Goal: Information Seeking & Learning: Learn about a topic

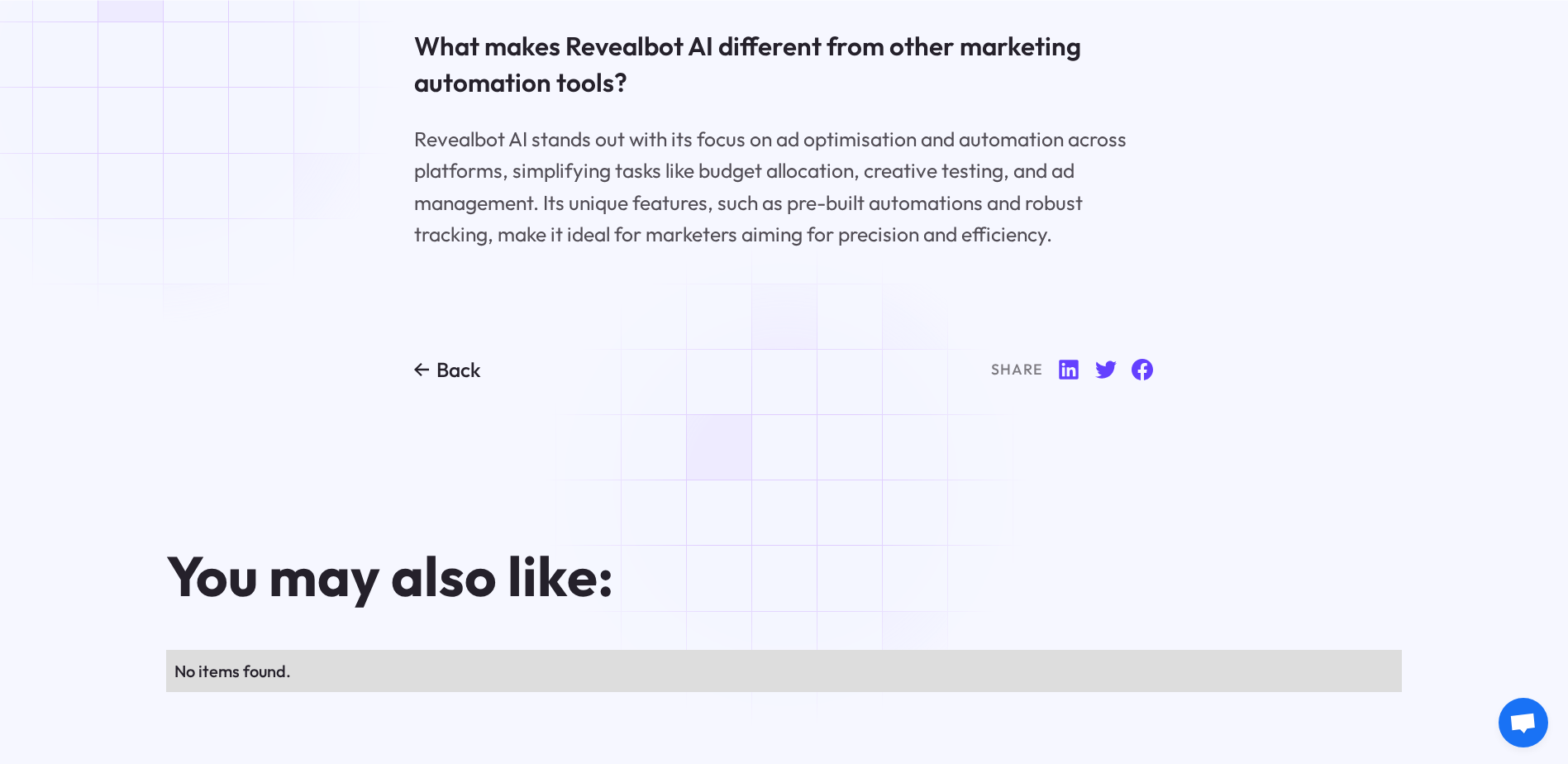
scroll to position [6021, 0]
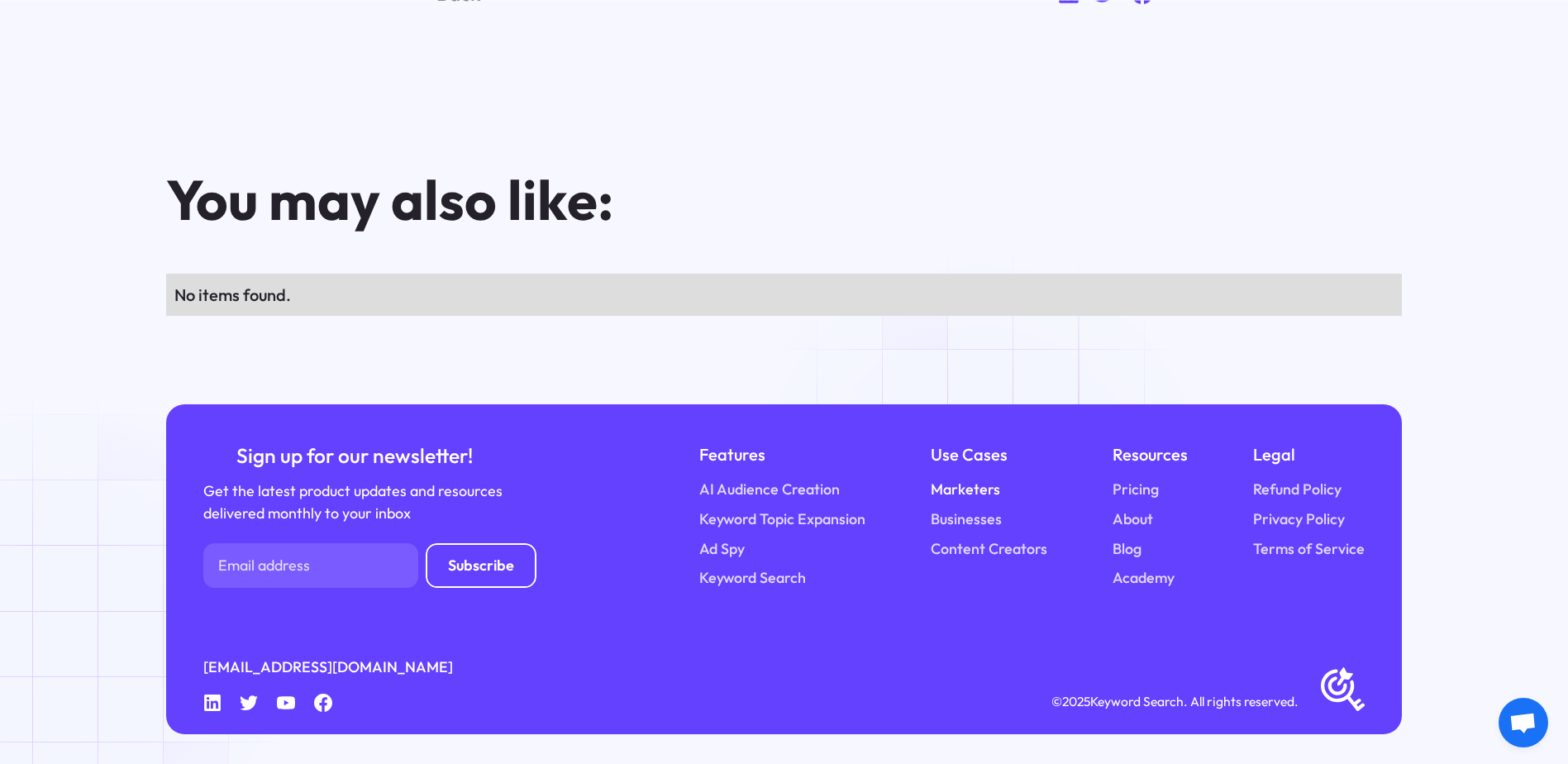
click at [990, 487] on link "Marketers" at bounding box center [964, 490] width 69 height 22
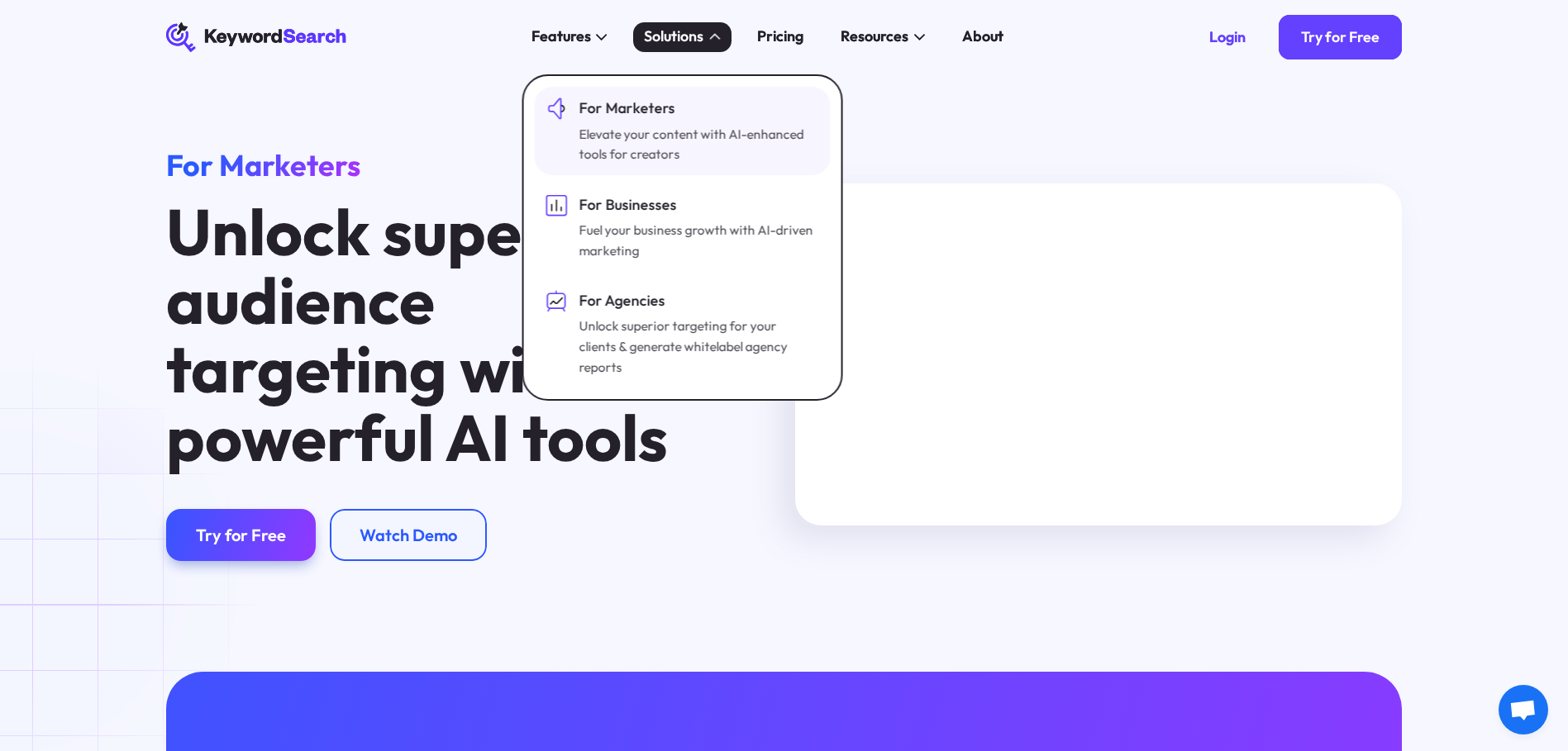
click at [684, 133] on div "Elevate your content with AI-enhanced tools for creators" at bounding box center [696, 144] width 236 height 41
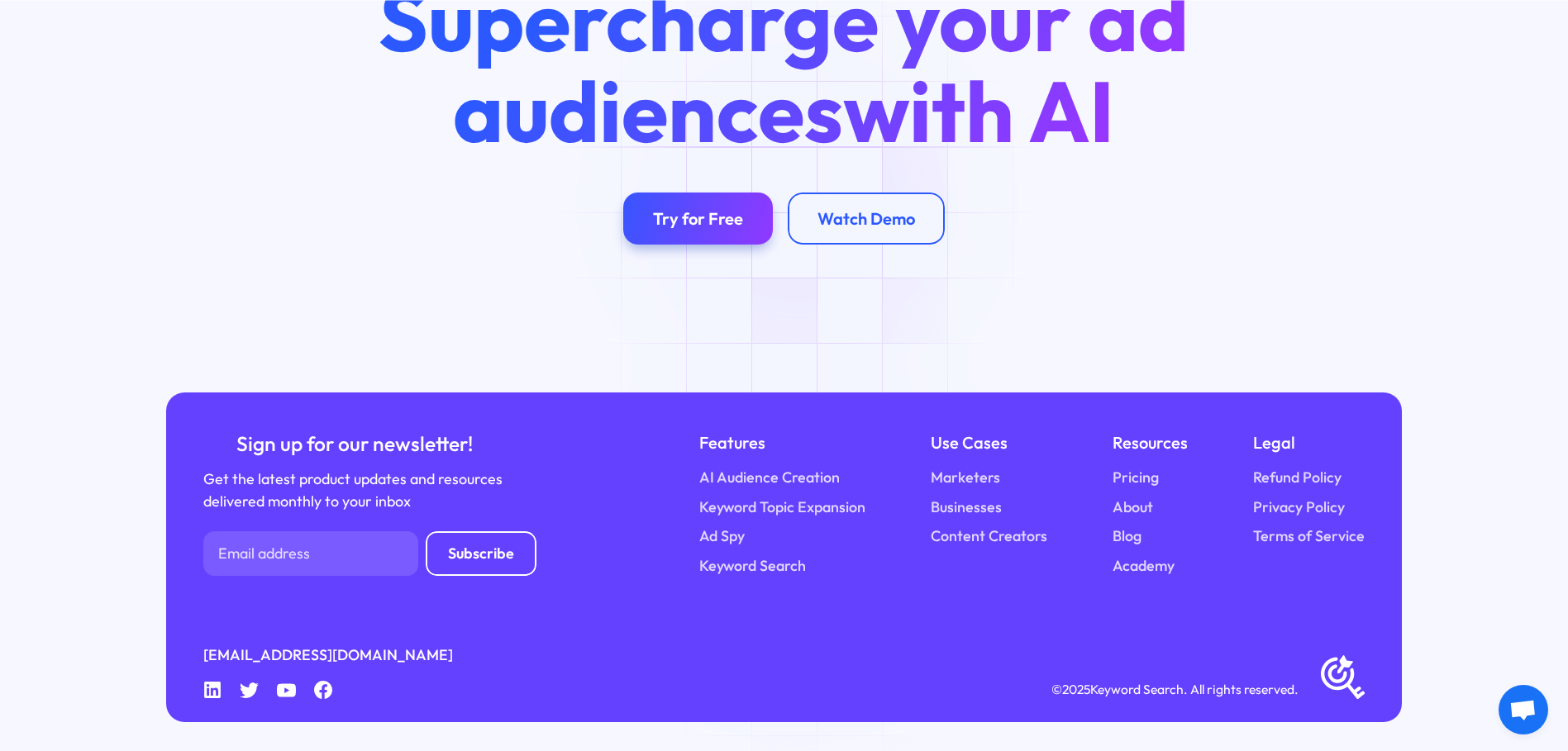
scroll to position [4484, 0]
